Goal: Transaction & Acquisition: Book appointment/travel/reservation

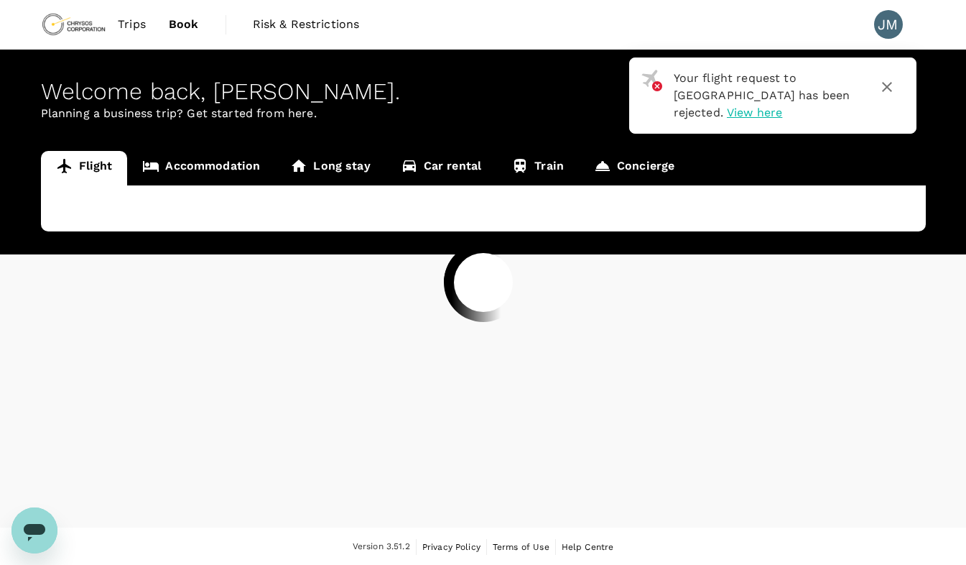
click at [887, 85] on div at bounding box center [483, 282] width 966 height 565
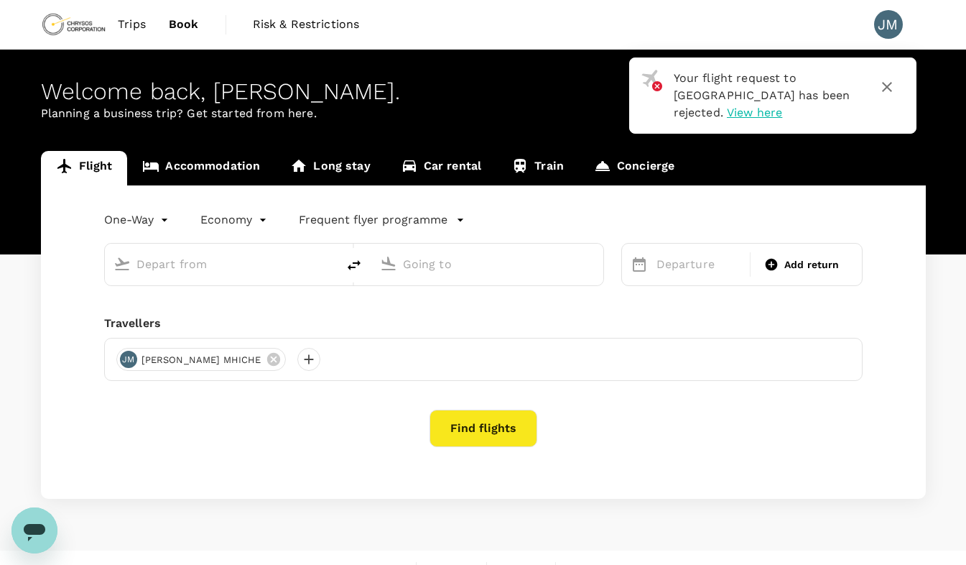
type input "roundtrip"
type input "Mwanza International Airport (MWZ)"
type input "Dar Es Salaam, Tanzania (any)"
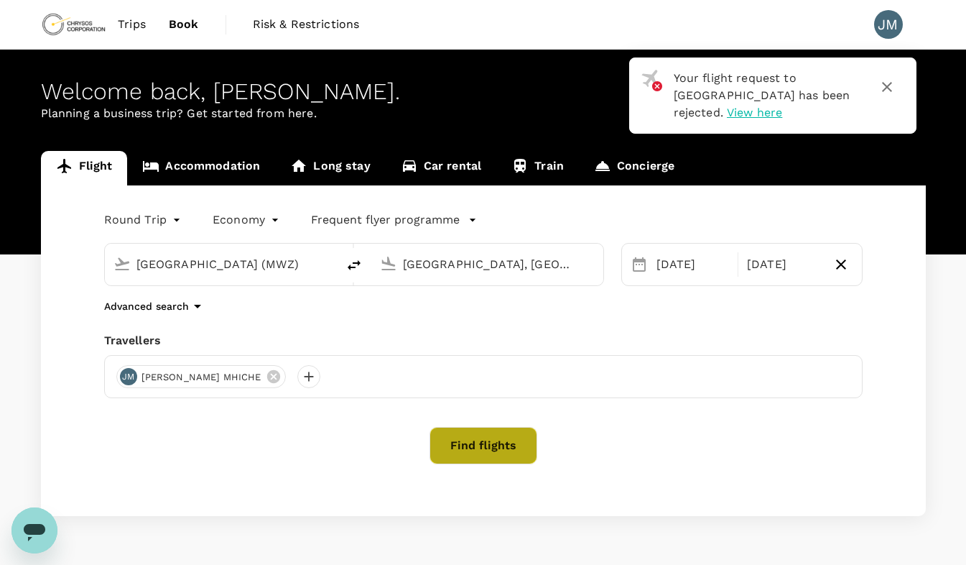
click at [473, 440] on button "Find flights" at bounding box center [484, 445] width 108 height 37
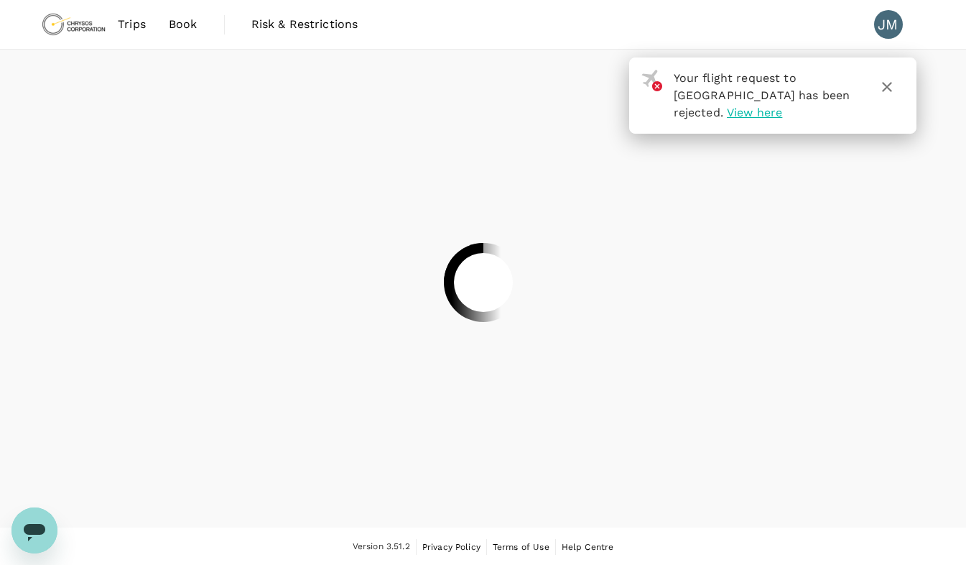
click at [888, 88] on div at bounding box center [483, 282] width 966 height 565
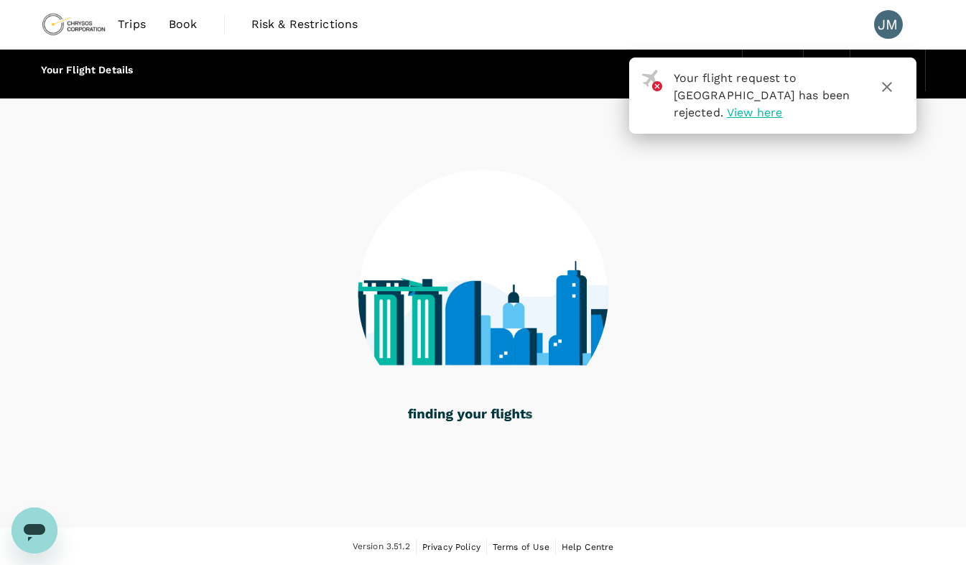
click at [884, 83] on icon "button" at bounding box center [887, 87] width 10 height 10
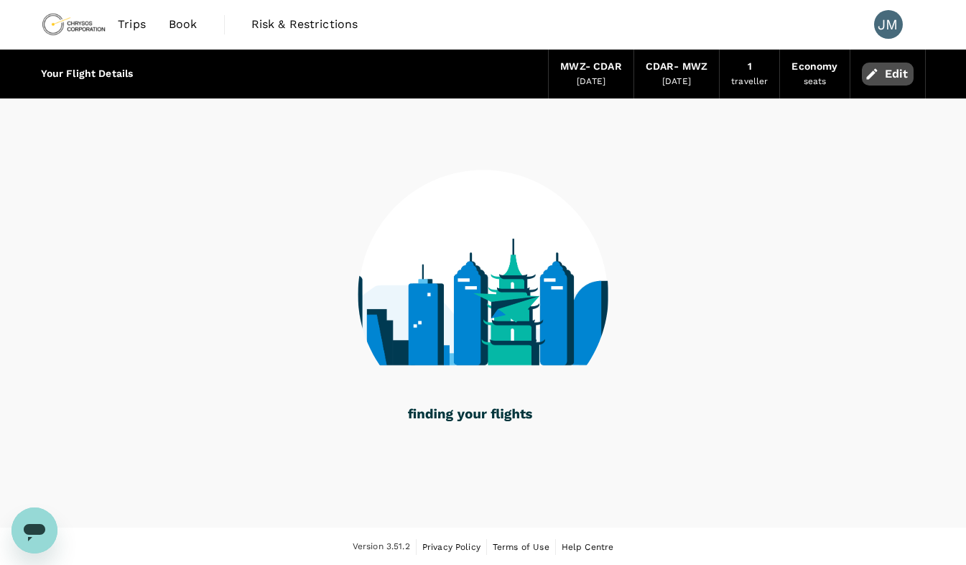
click at [884, 84] on button "Edit" at bounding box center [888, 74] width 52 height 23
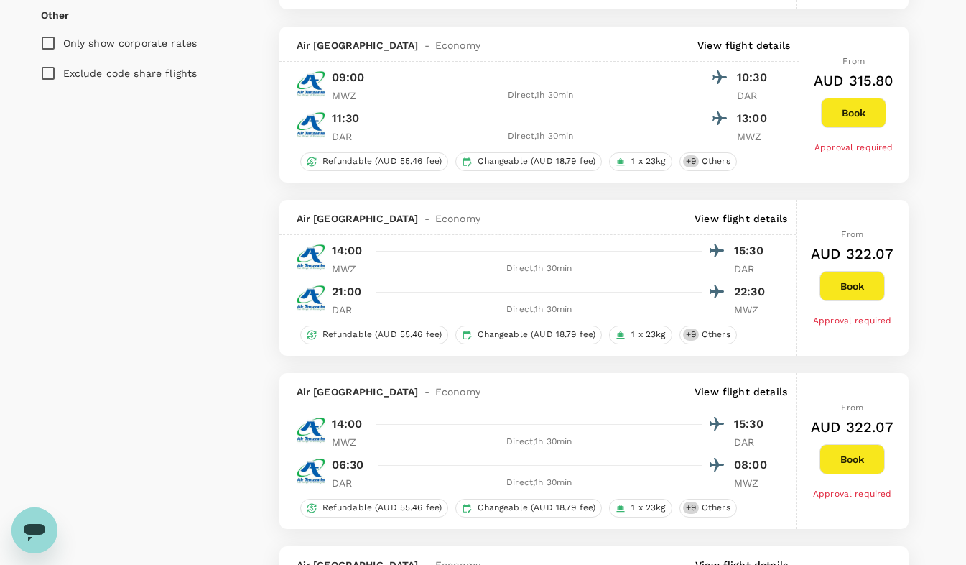
scroll to position [1036, 0]
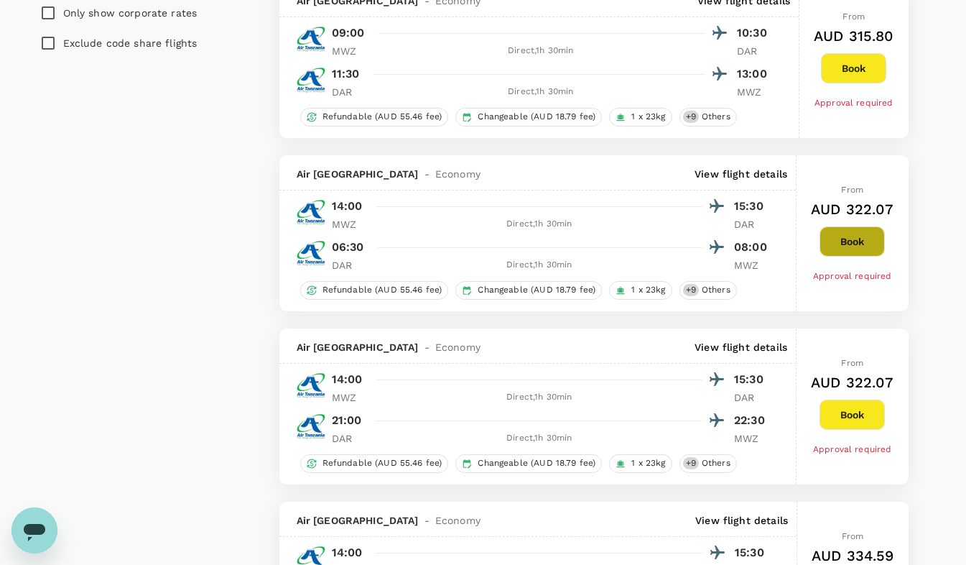
click at [854, 246] on button "Book" at bounding box center [852, 241] width 65 height 30
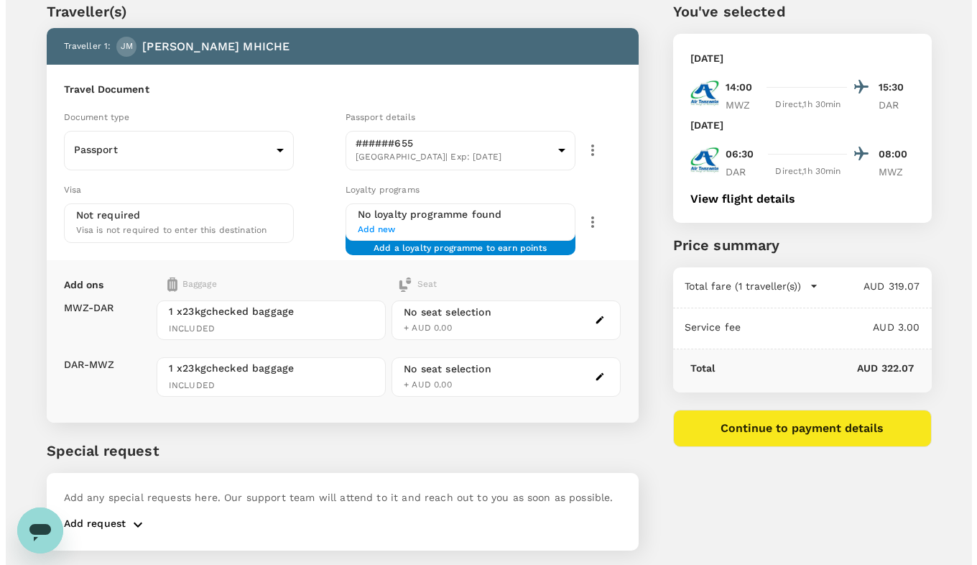
scroll to position [93, 0]
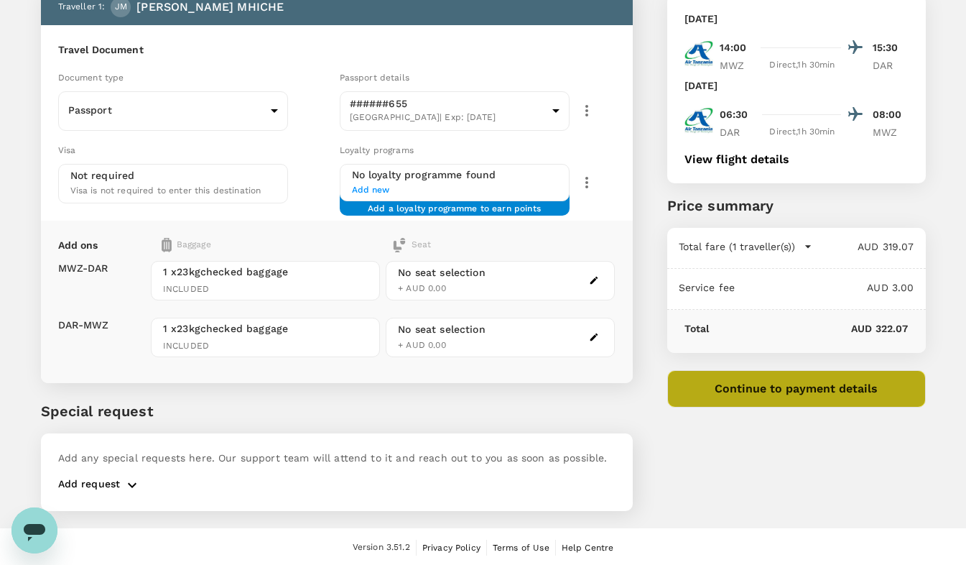
click at [801, 387] on button "Continue to payment details" at bounding box center [796, 388] width 259 height 37
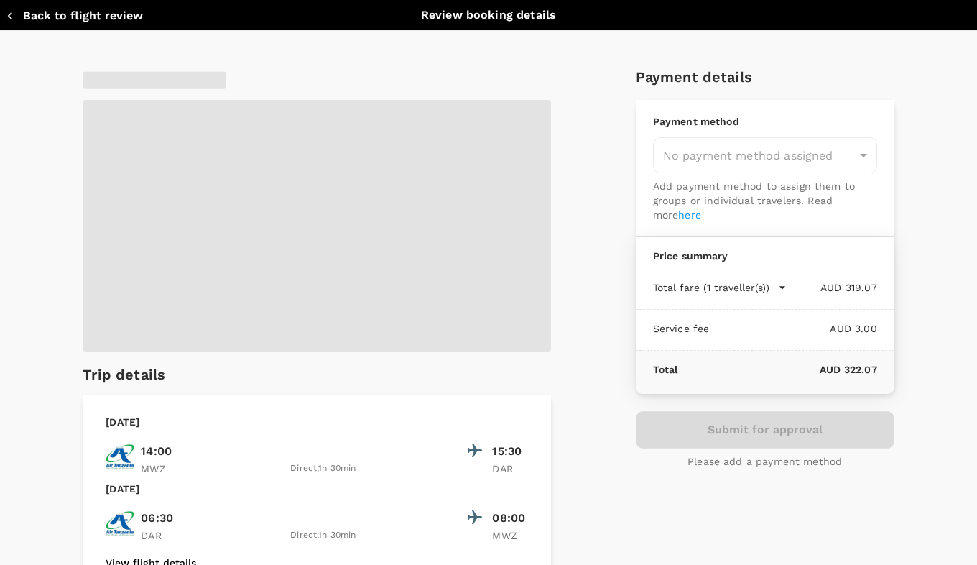
type input "9c4289b1-14a3-4119-8736-521306e5ca8f"
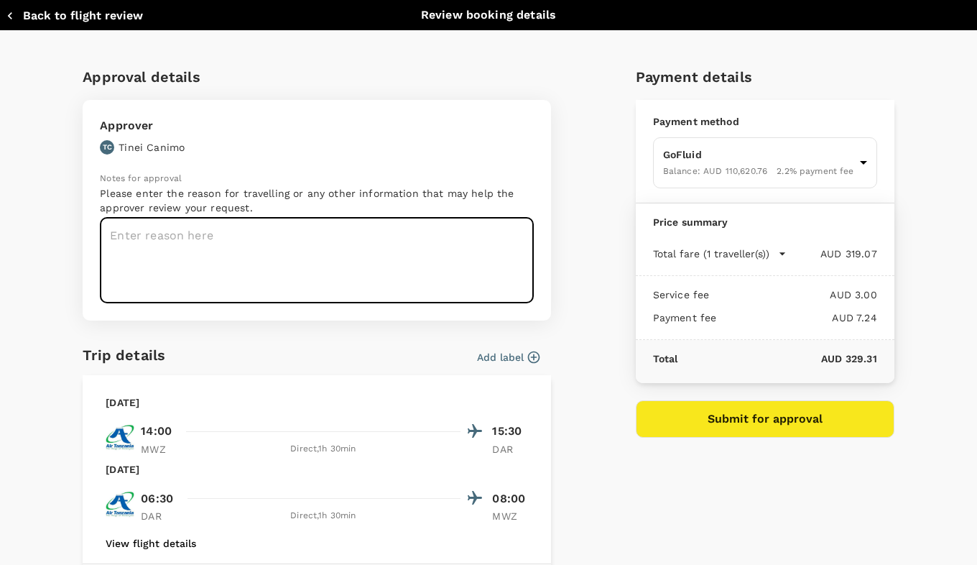
click at [127, 236] on textarea at bounding box center [317, 260] width 434 height 85
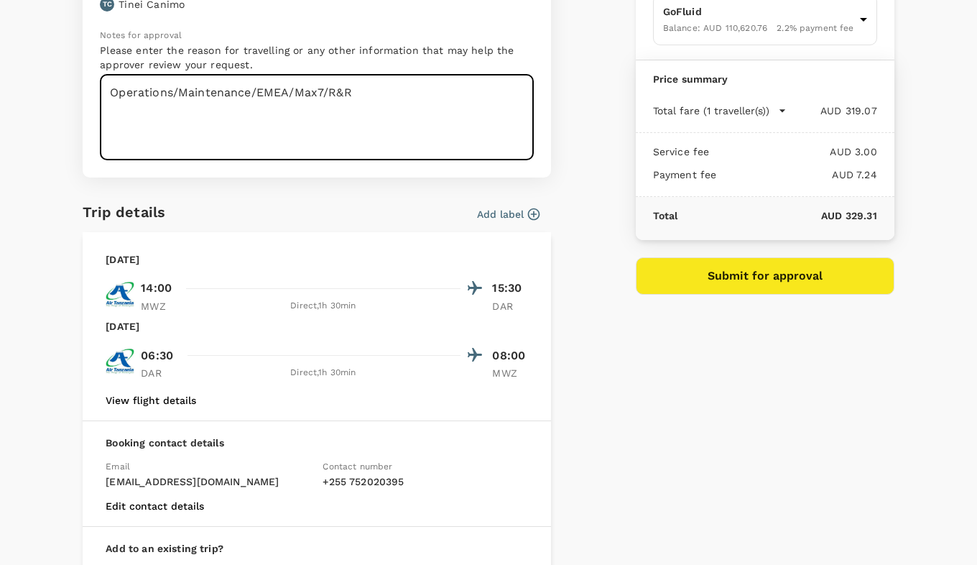
scroll to position [144, 0]
type textarea "Operations/Maintenance/EMEA/Max7/R&R"
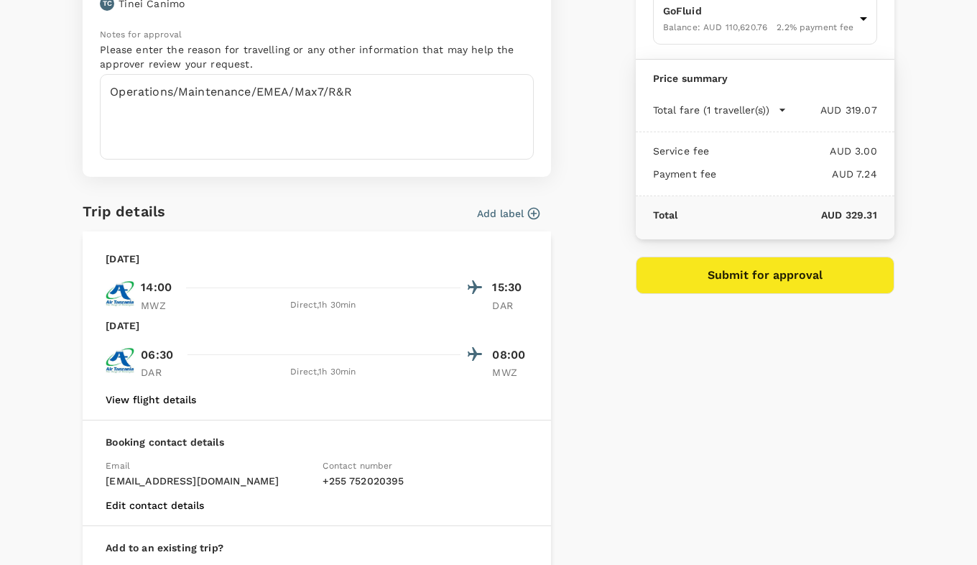
click at [529, 214] on icon "button" at bounding box center [534, 214] width 12 height 12
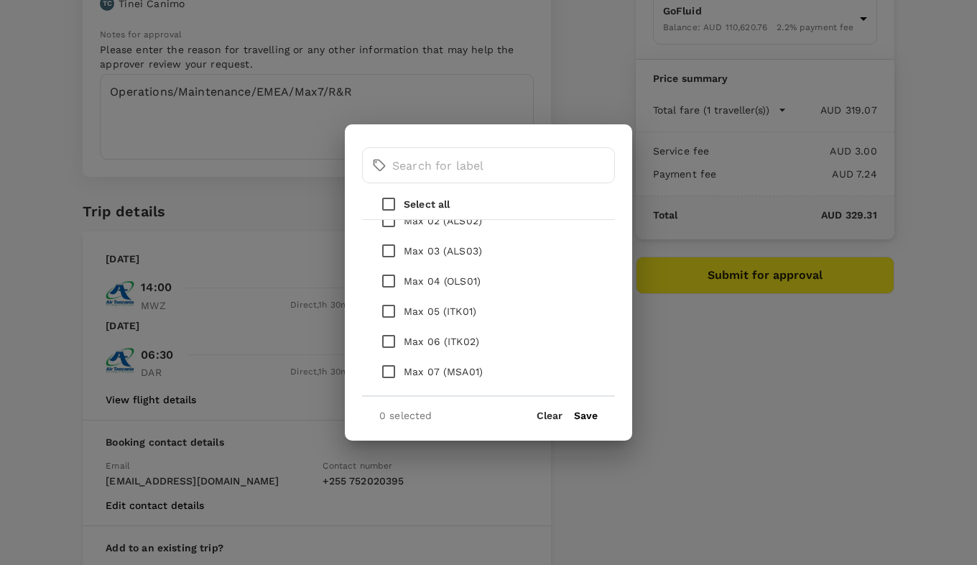
scroll to position [230, 0]
click at [392, 341] on input "checkbox" at bounding box center [389, 343] width 30 height 30
checkbox input "true"
click at [588, 415] on button "Save" at bounding box center [586, 415] width 24 height 11
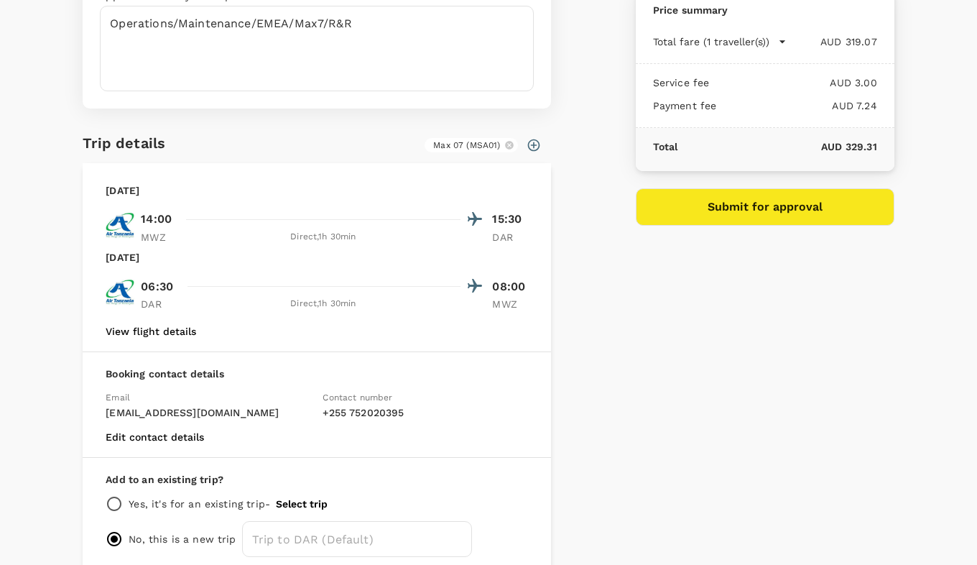
scroll to position [140, 0]
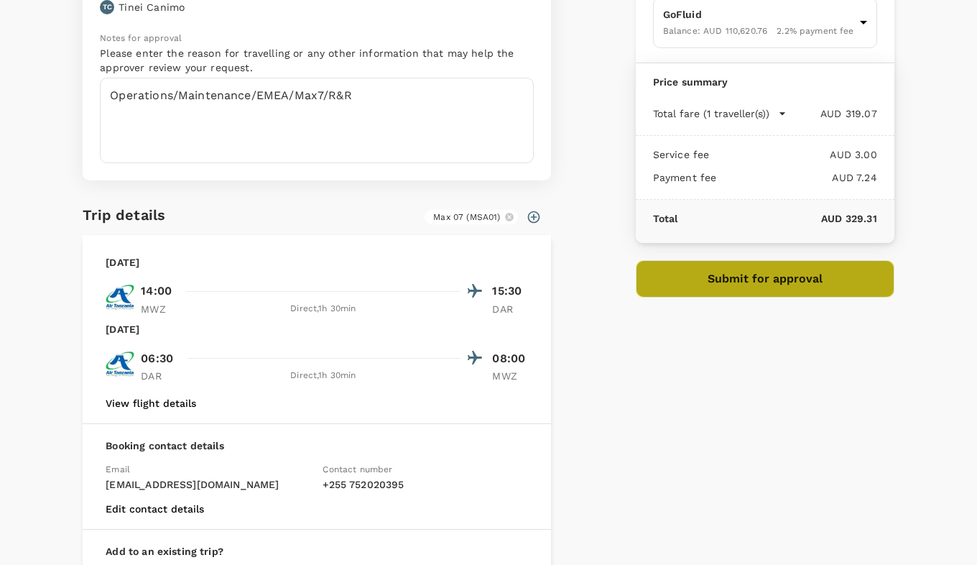
click at [752, 275] on button "Submit for approval" at bounding box center [765, 278] width 259 height 37
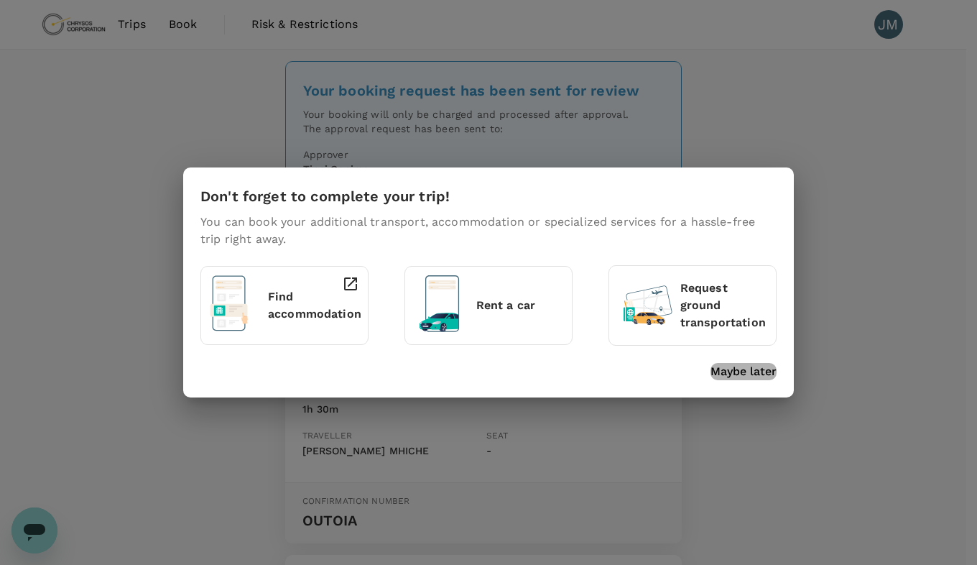
click at [733, 365] on p "Maybe later" at bounding box center [744, 371] width 66 height 17
